Goal: Find specific page/section: Find specific page/section

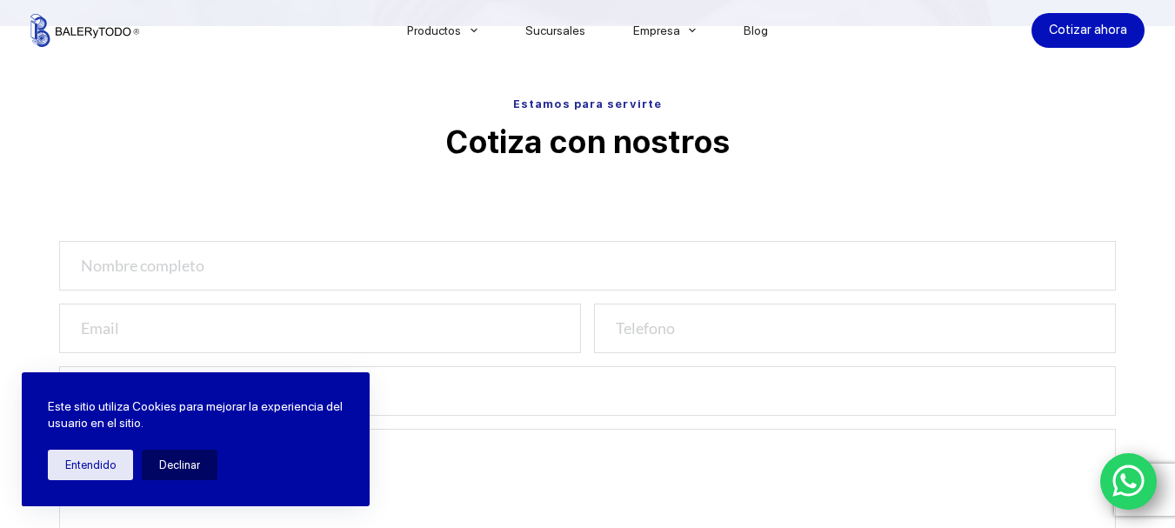
scroll to position [696, 0]
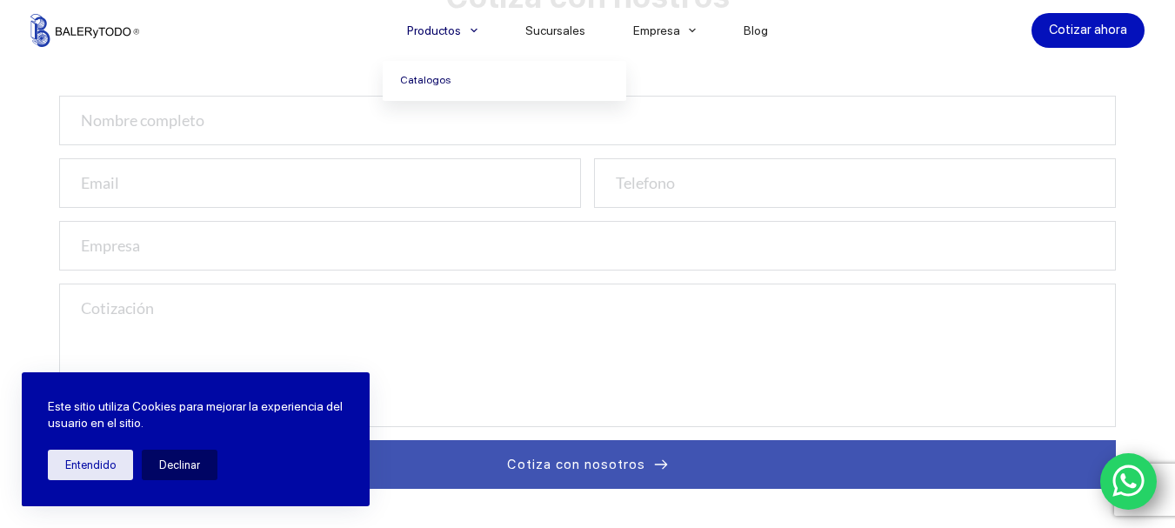
click at [437, 83] on link "Catalogos" at bounding box center [504, 81] width 243 height 40
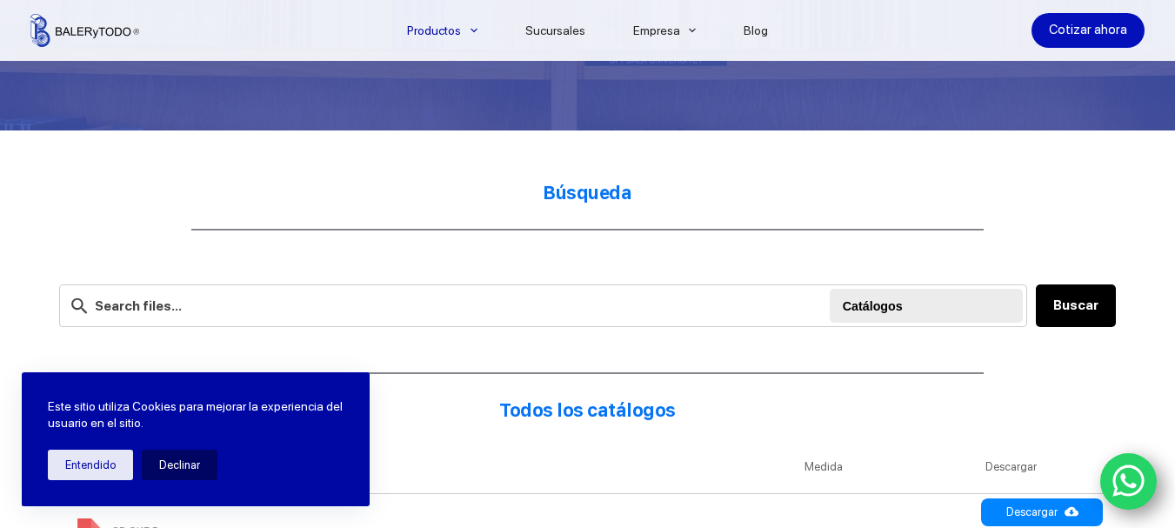
scroll to position [493, 0]
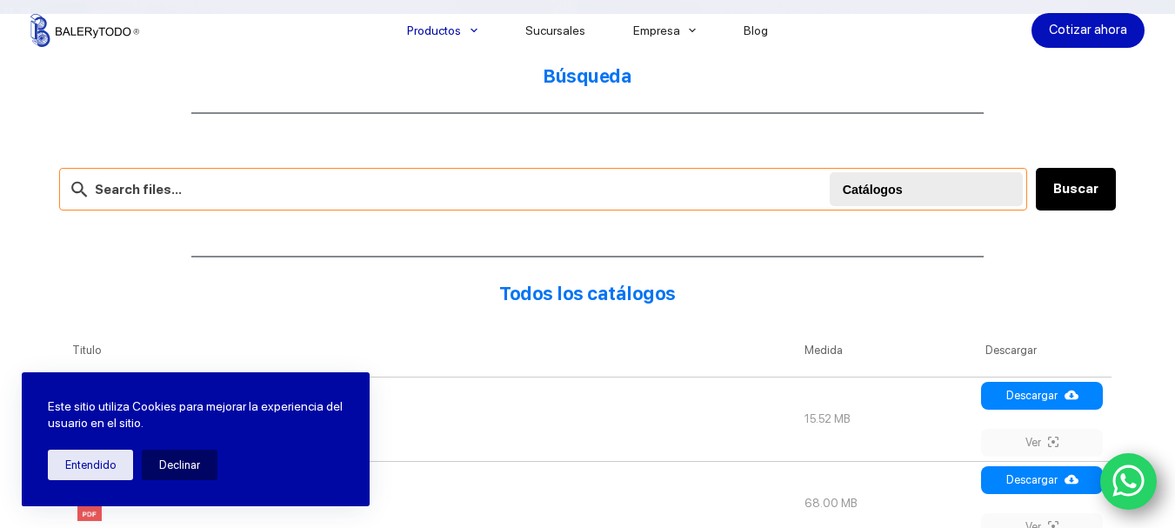
click at [614, 187] on input "text" at bounding box center [543, 189] width 969 height 43
type input "nkj35"
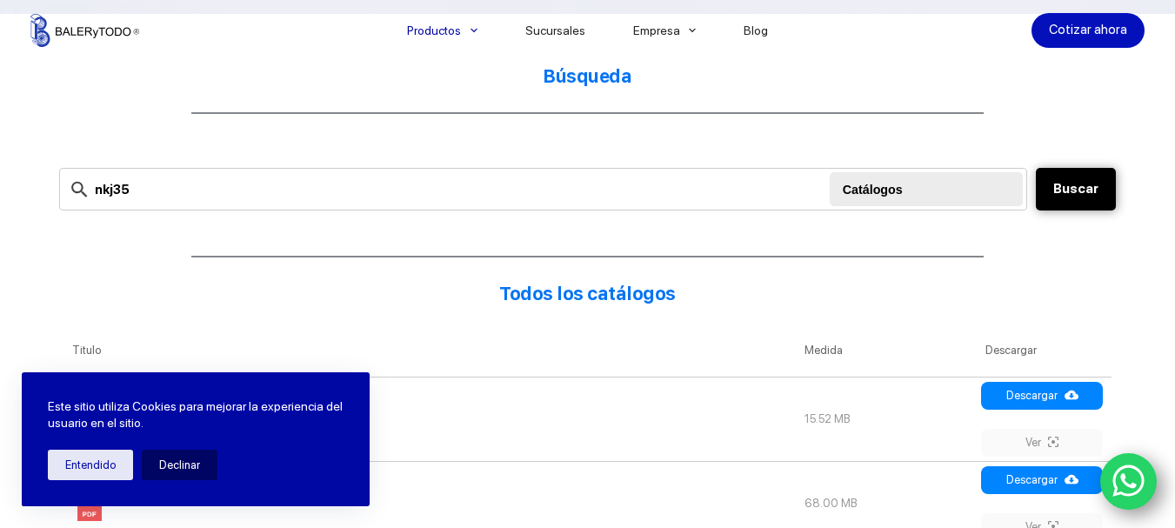
click at [1099, 187] on button "Buscar" at bounding box center [1076, 189] width 80 height 43
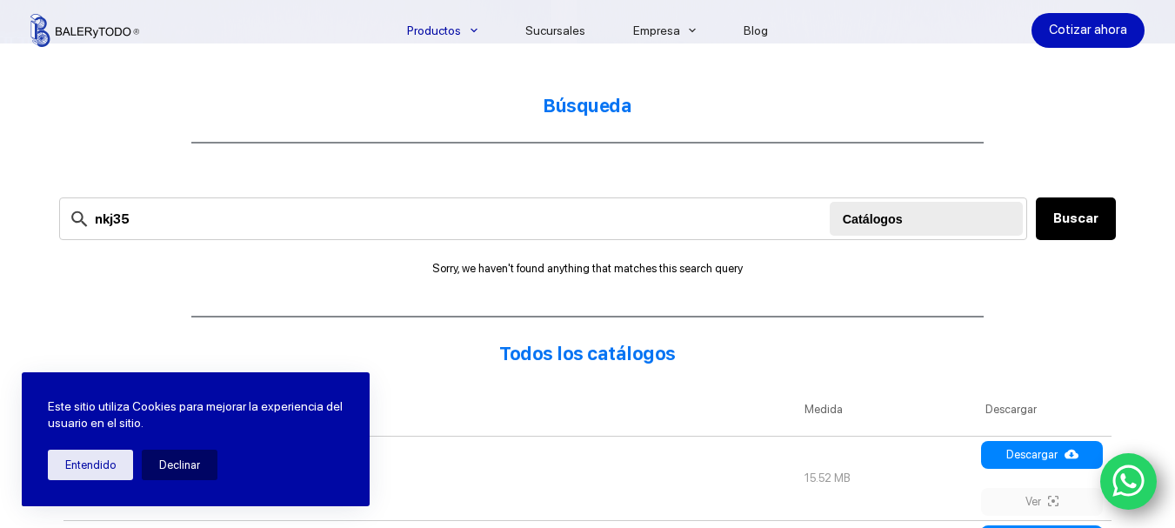
scroll to position [550, 0]
